Goal: Transaction & Acquisition: Download file/media

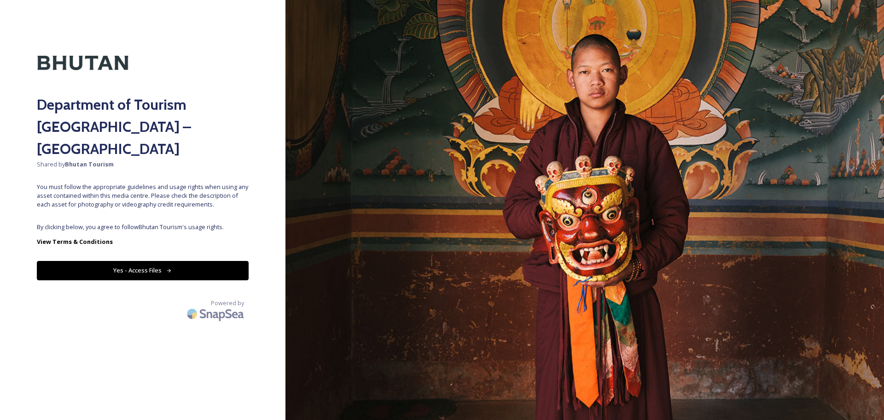
click at [207, 236] on div "Department of Tourism [GEOGRAPHIC_DATA] – Brand Centre Shared by Bhutan Tourism…" at bounding box center [143, 210] width 286 height 346
click at [203, 261] on button "Yes - Access Files" at bounding box center [143, 270] width 212 height 19
click at [202, 261] on button "Yes - Access Files" at bounding box center [143, 270] width 212 height 19
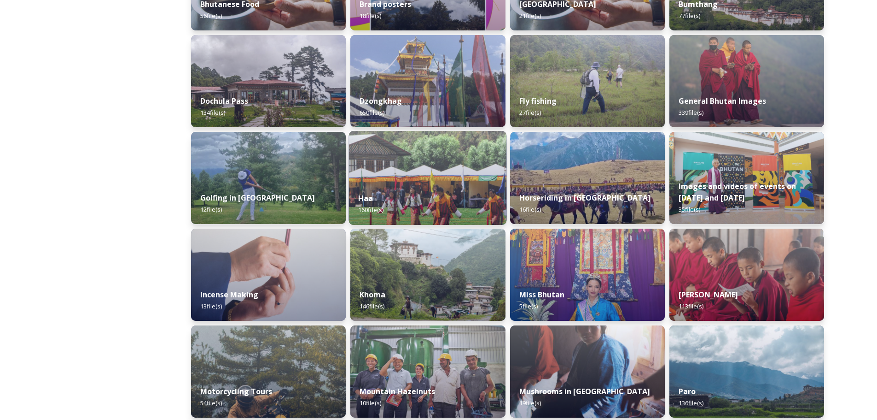
scroll to position [322, 0]
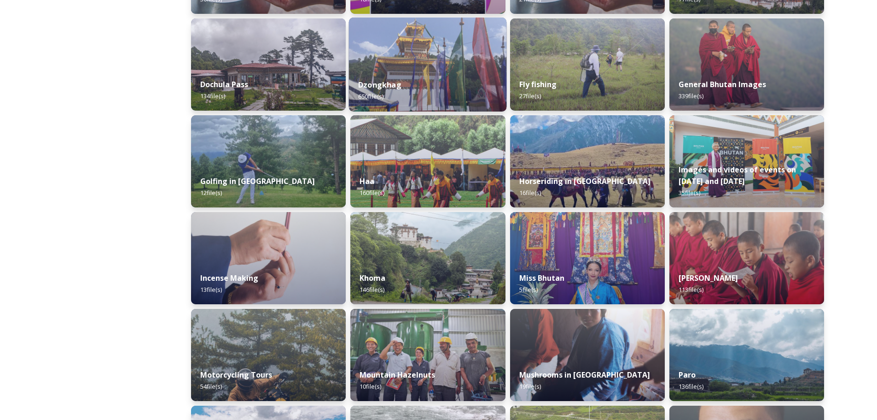
click at [422, 82] on div "Dzongkhag 650 file(s)" at bounding box center [428, 91] width 158 height 42
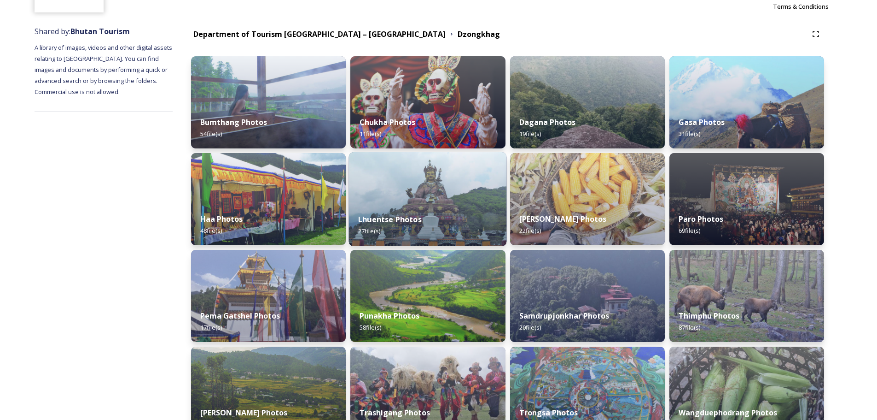
scroll to position [92, 0]
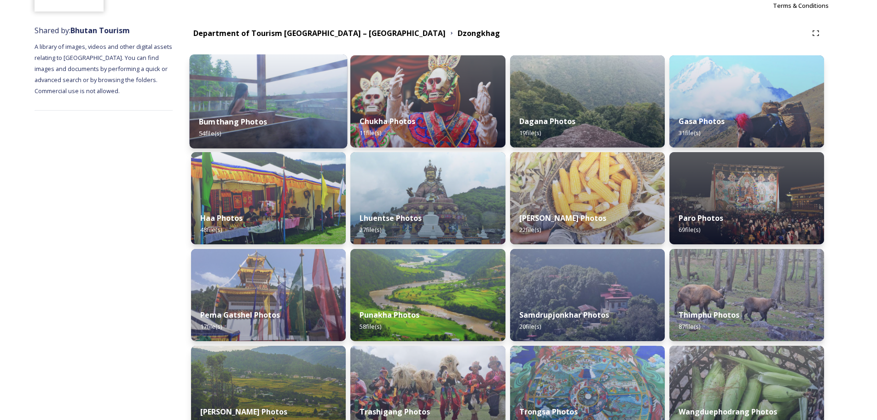
click at [265, 96] on img at bounding box center [269, 101] width 158 height 94
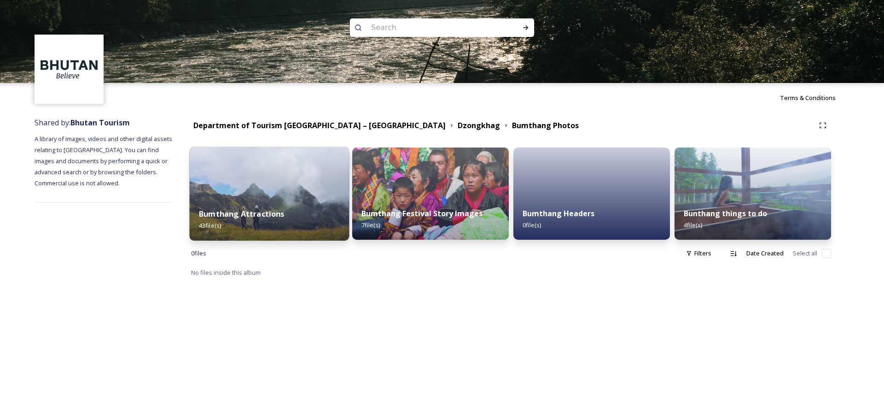
click at [297, 196] on img at bounding box center [270, 193] width 160 height 94
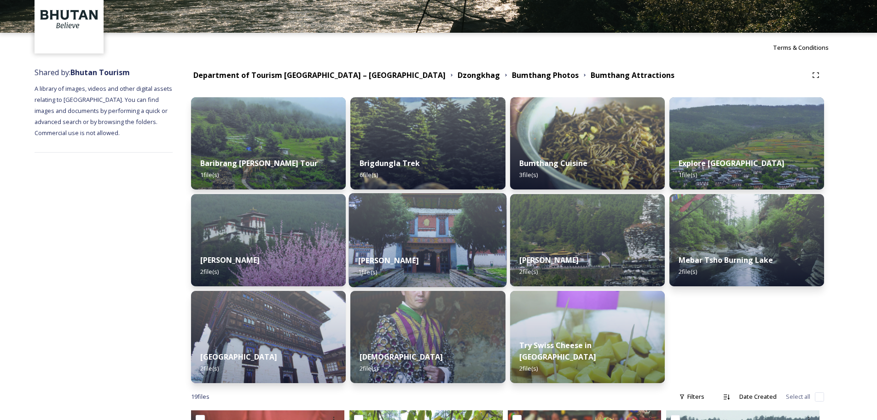
scroll to position [50, 0]
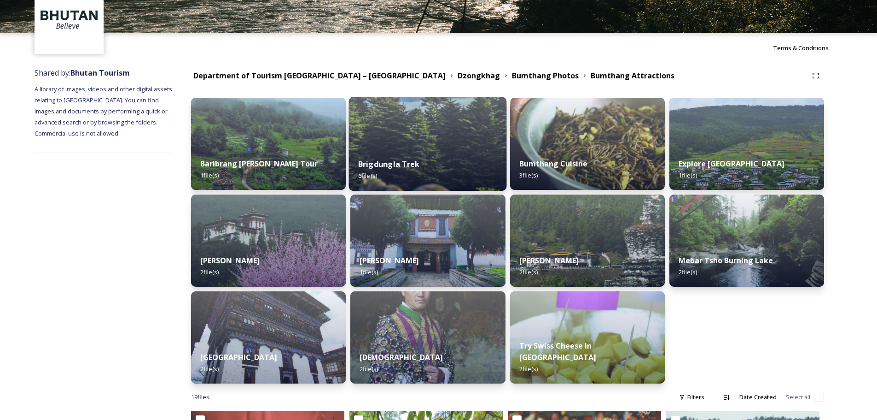
click at [410, 155] on div "Brigdungla Trek 6 file(s)" at bounding box center [428, 170] width 158 height 42
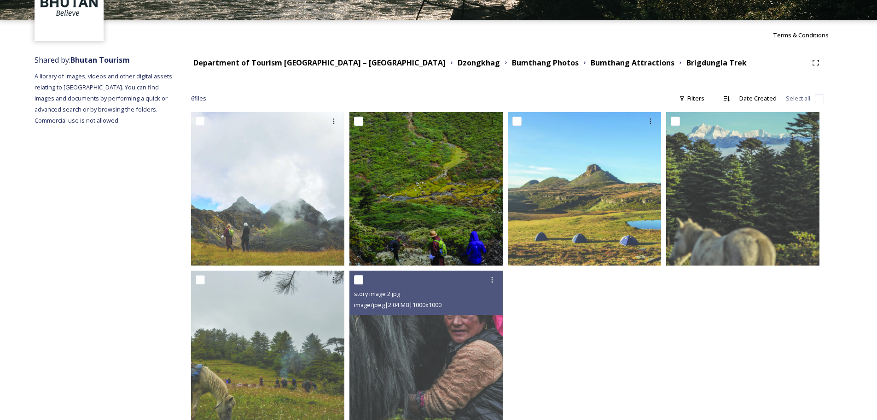
scroll to position [87, 0]
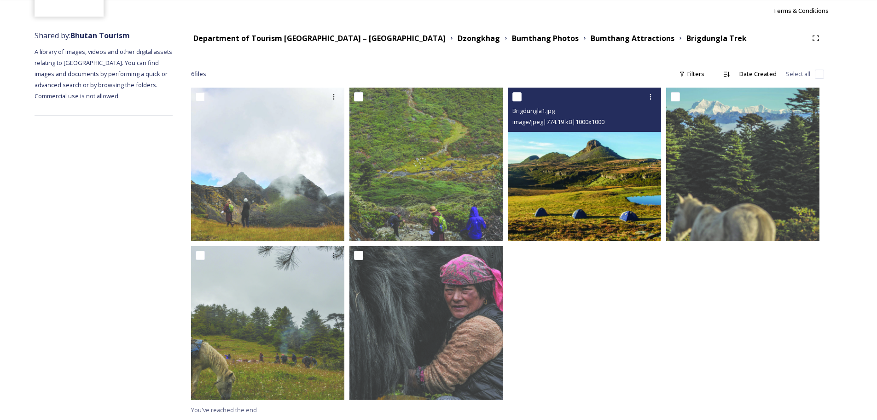
click at [575, 196] on img at bounding box center [584, 163] width 153 height 153
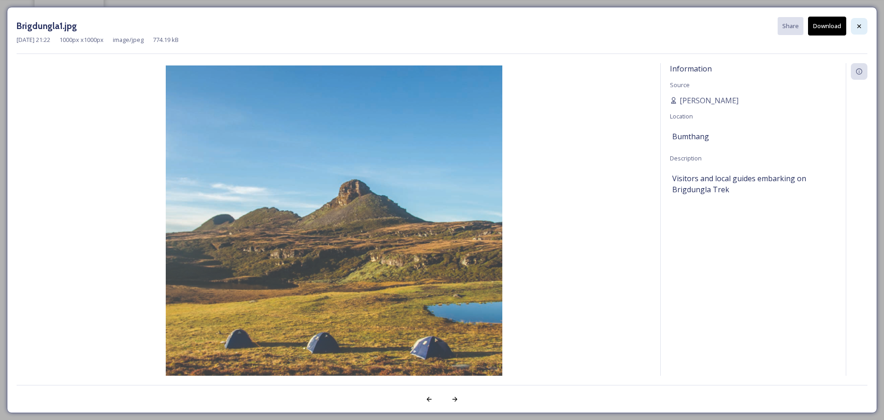
click at [857, 26] on icon at bounding box center [859, 26] width 7 height 7
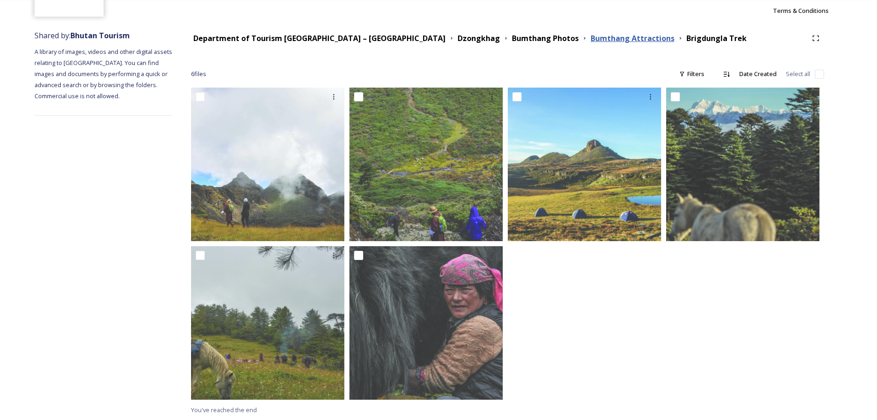
click at [591, 35] on strong "Bumthang Attractions" at bounding box center [633, 38] width 84 height 10
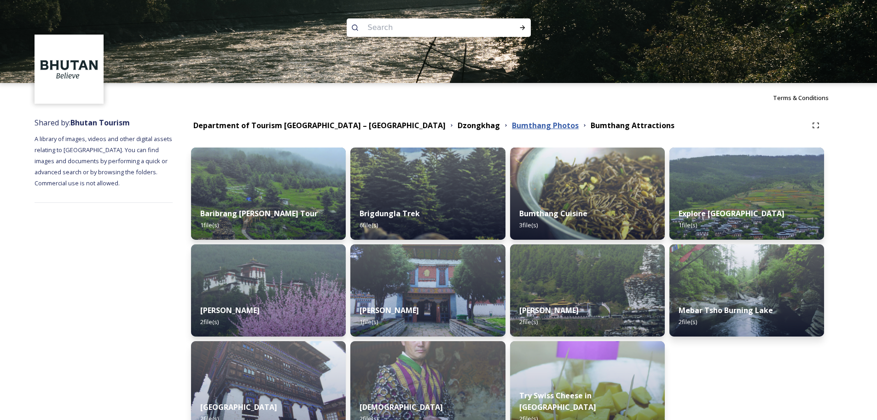
click at [512, 123] on strong "Bumthang Photos" at bounding box center [545, 125] width 67 height 10
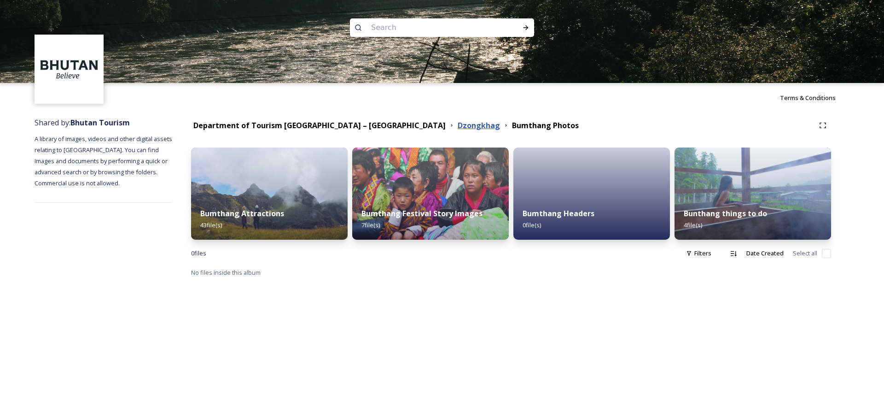
click at [458, 125] on strong "Dzongkhag" at bounding box center [479, 125] width 42 height 10
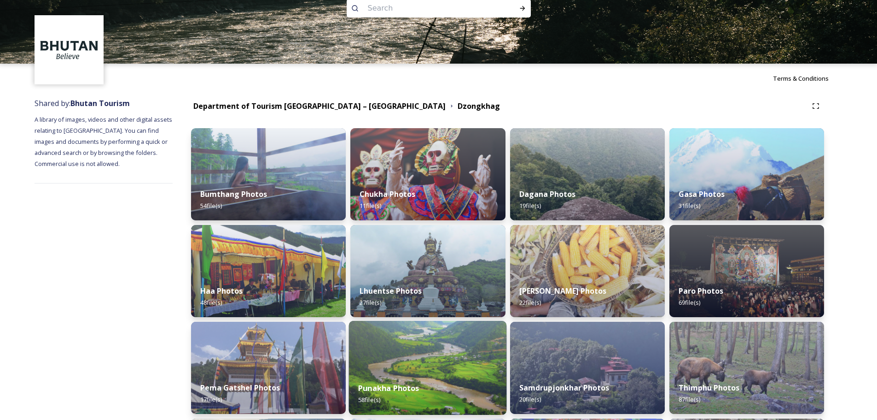
scroll to position [111, 0]
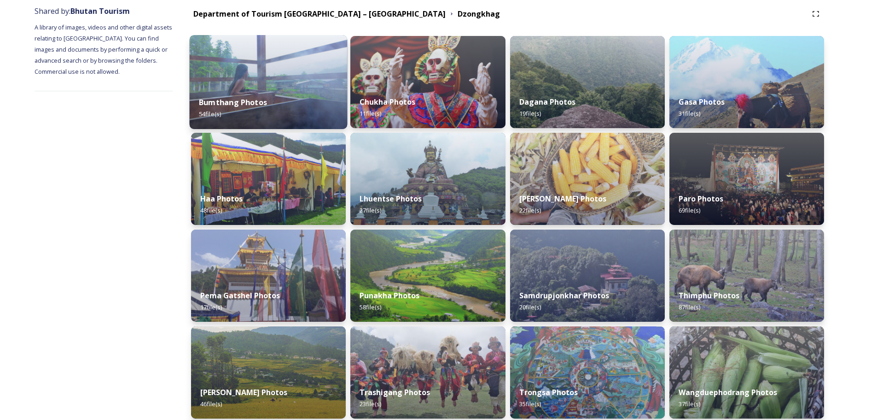
click at [279, 75] on img at bounding box center [269, 82] width 158 height 94
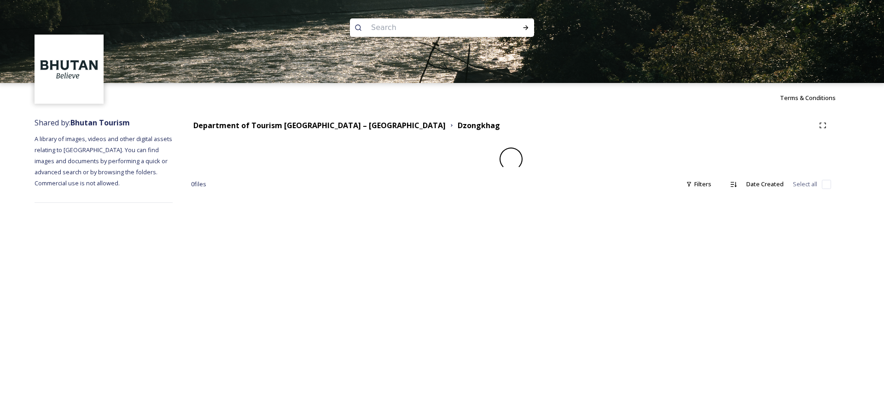
click at [279, 75] on img at bounding box center [442, 41] width 884 height 83
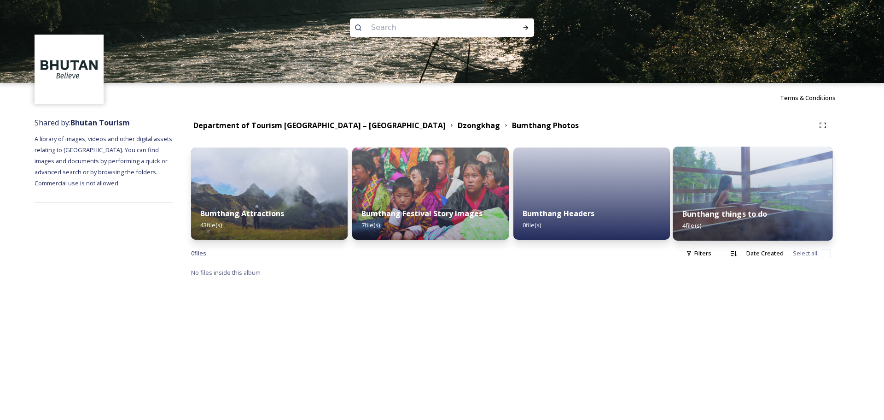
click at [752, 198] on img at bounding box center [753, 193] width 160 height 94
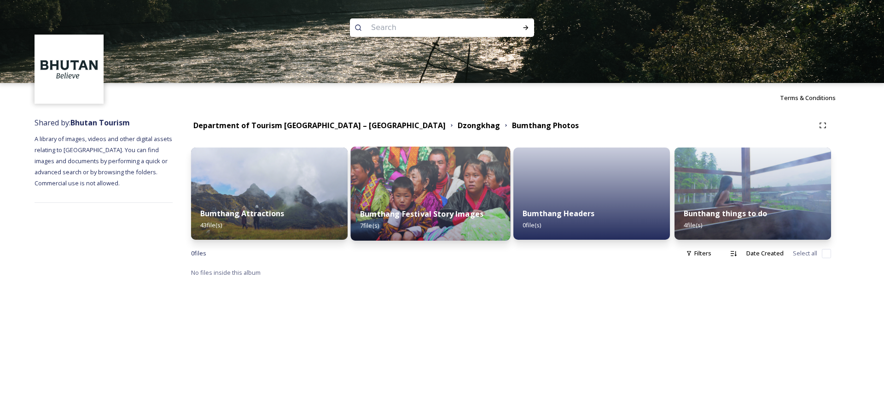
click at [439, 202] on div "Bumthang Festival Story Images 7 file(s)" at bounding box center [431, 219] width 160 height 42
click at [429, 183] on img at bounding box center [431, 193] width 160 height 94
click at [458, 123] on strong "Dzongkhag" at bounding box center [479, 125] width 42 height 10
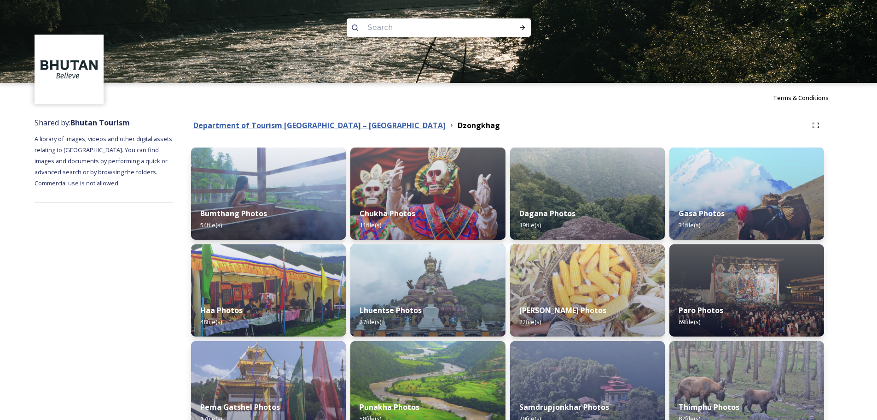
click at [348, 128] on strong "Department of Tourism [GEOGRAPHIC_DATA] – [GEOGRAPHIC_DATA]" at bounding box center [319, 125] width 252 height 10
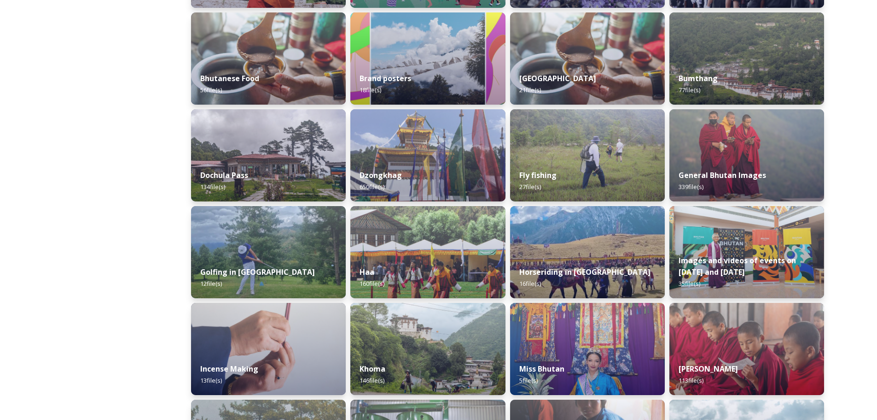
scroll to position [230, 0]
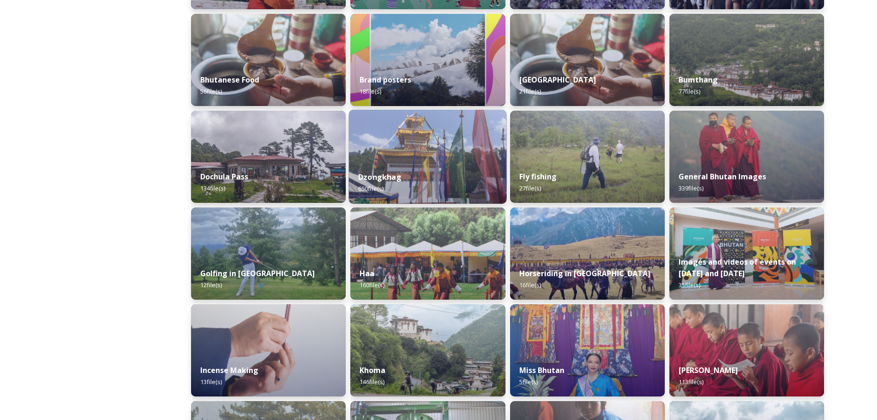
click at [412, 162] on img at bounding box center [428, 157] width 158 height 94
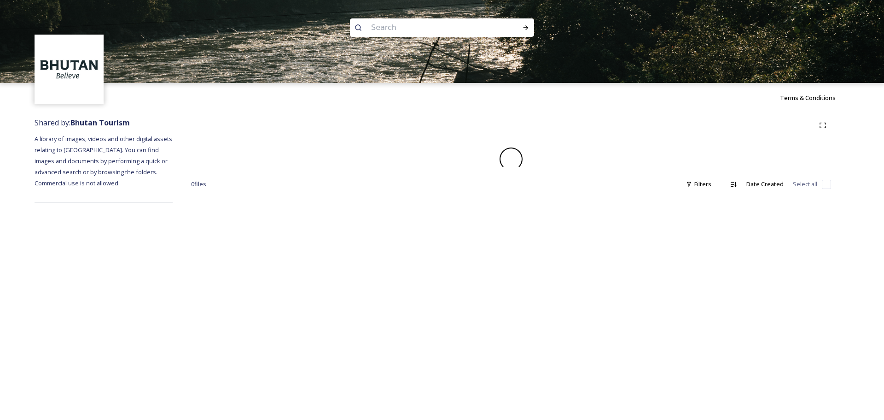
click at [412, 162] on div at bounding box center [511, 158] width 640 height 23
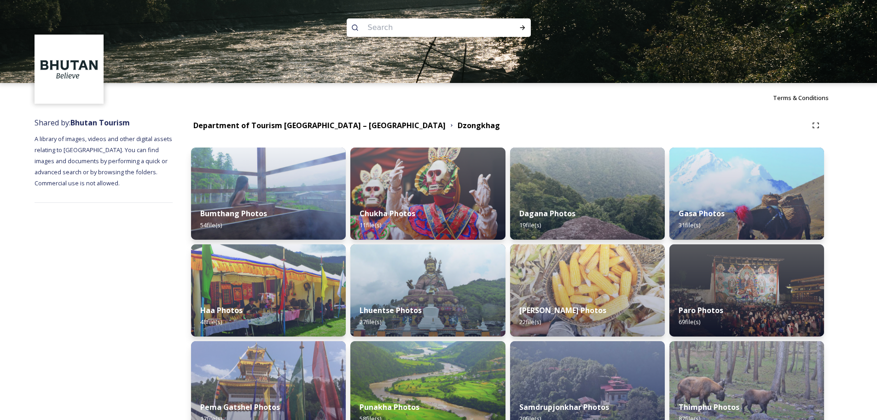
click at [580, 121] on div "Department of Tourism [GEOGRAPHIC_DATA] – [GEOGRAPHIC_DATA] Dzongkhag" at bounding box center [499, 126] width 617 height 12
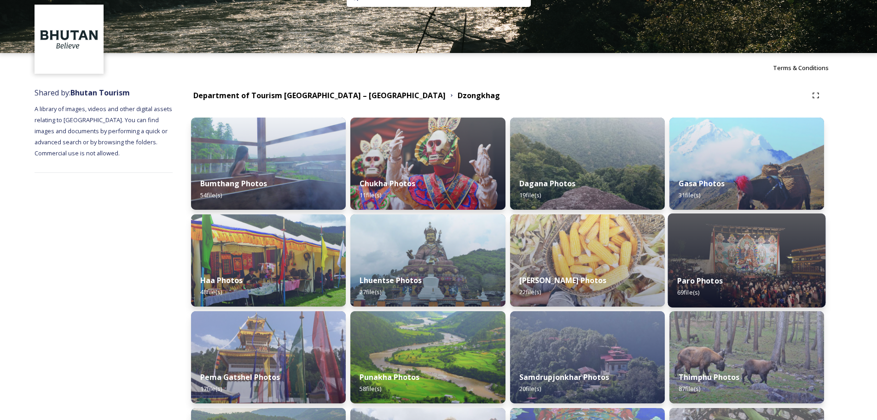
scroll to position [46, 0]
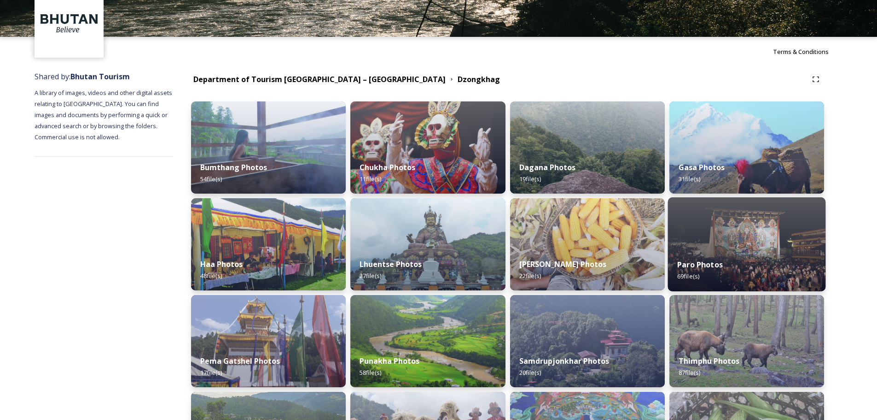
click at [739, 251] on div "Paro Photos 69 file(s)" at bounding box center [747, 270] width 158 height 42
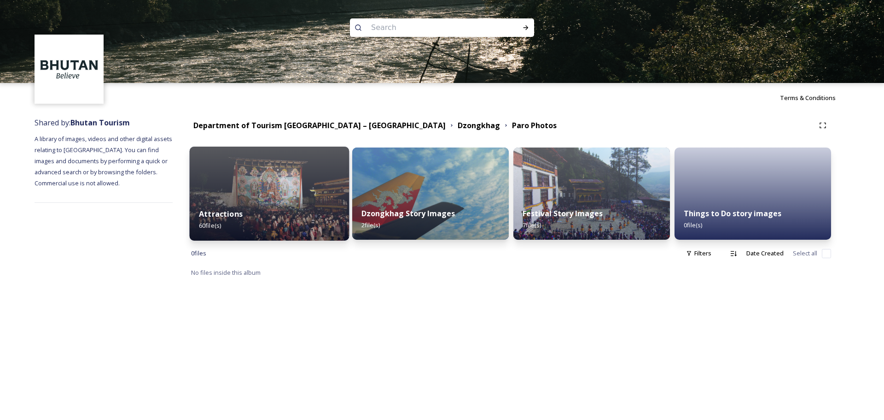
click at [266, 198] on img at bounding box center [270, 193] width 160 height 94
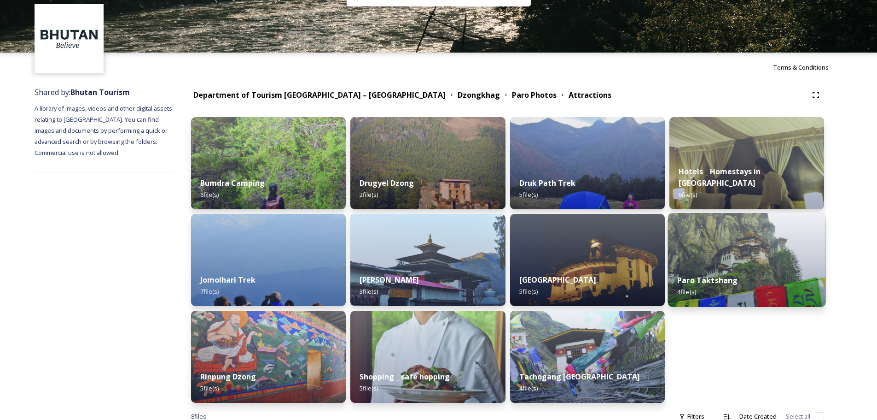
scroll to position [92, 0]
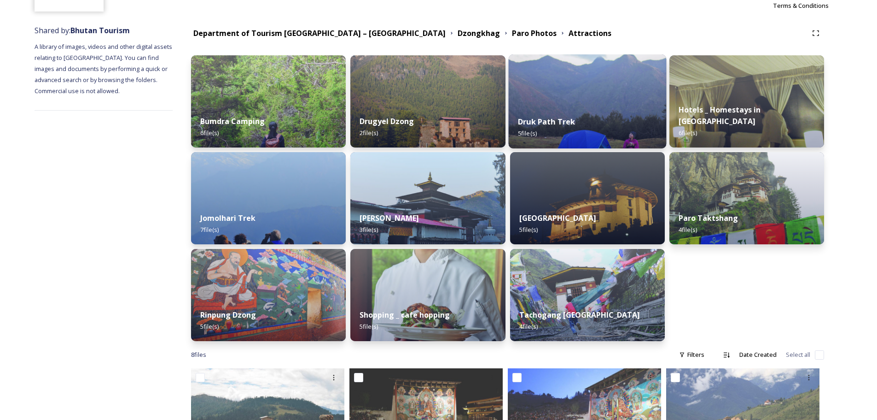
click at [580, 110] on div "Druk Path Trek 5 file(s)" at bounding box center [587, 127] width 158 height 42
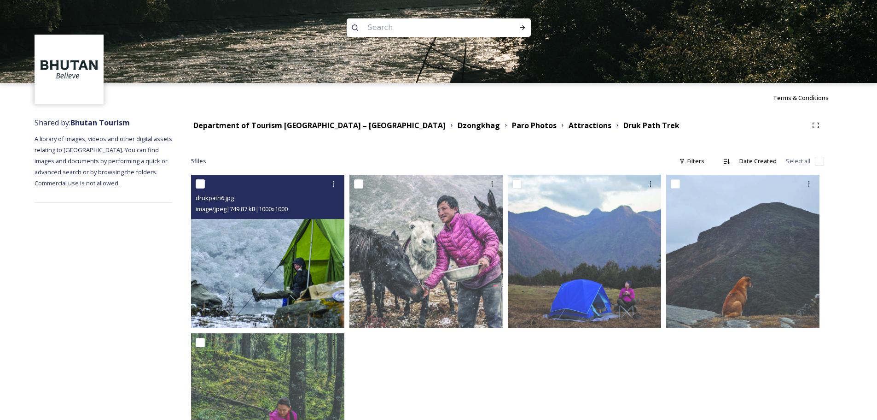
click at [314, 272] on img at bounding box center [267, 251] width 153 height 153
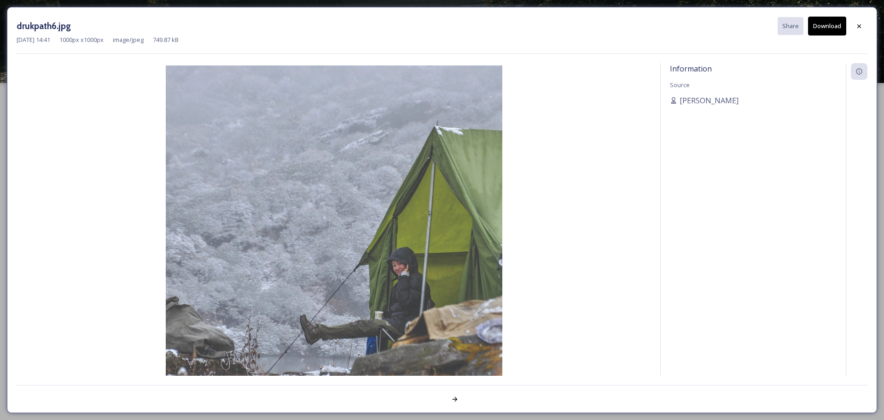
click at [828, 27] on button "Download" at bounding box center [827, 26] width 38 height 19
click at [859, 24] on icon at bounding box center [859, 26] width 7 height 7
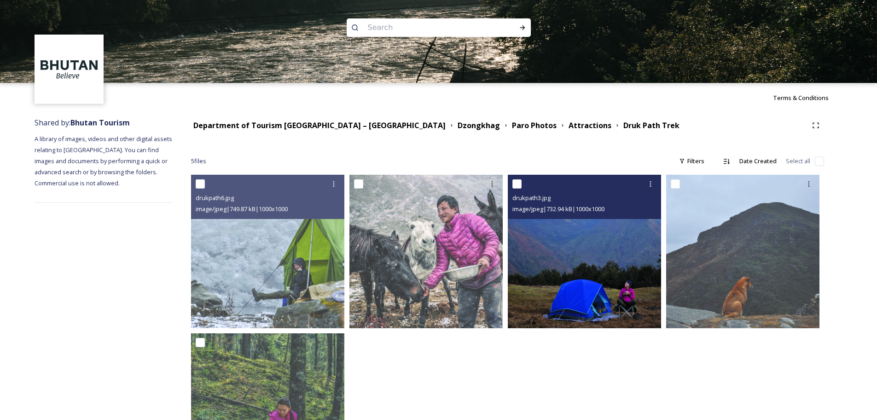
click at [612, 268] on img at bounding box center [584, 251] width 153 height 153
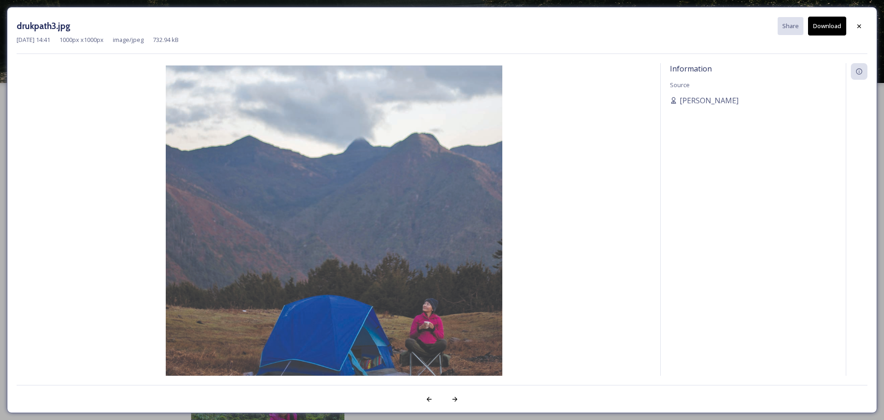
click at [826, 29] on button "Download" at bounding box center [827, 26] width 38 height 19
